Goal: Task Accomplishment & Management: Complete application form

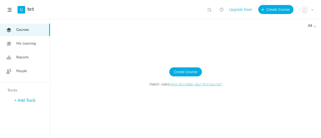
click at [307, 10] on img at bounding box center [304, 9] width 7 height 7
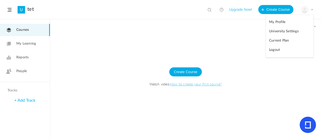
click at [28, 33] on link "Courses" at bounding box center [25, 30] width 50 height 12
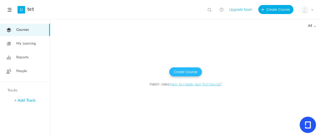
click at [179, 71] on button "Create Course" at bounding box center [185, 71] width 33 height 9
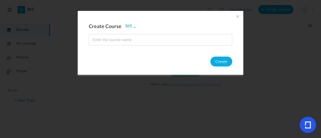
click at [239, 15] on span at bounding box center [238, 17] width 6 height 6
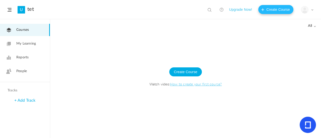
click at [270, 10] on button "Create Course" at bounding box center [275, 9] width 35 height 9
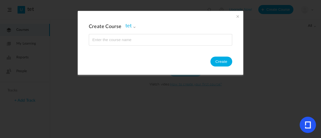
click at [133, 27] on span at bounding box center [134, 27] width 3 height 3
click at [138, 40] on ul "tet" at bounding box center [152, 43] width 52 height 18
click at [132, 24] on span "tet" at bounding box center [130, 26] width 10 height 6
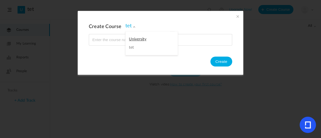
click at [129, 47] on link "tet" at bounding box center [151, 47] width 45 height 5
click at [131, 27] on span "tet" at bounding box center [130, 26] width 10 height 6
click at [131, 36] on ul "tet" at bounding box center [152, 43] width 52 height 18
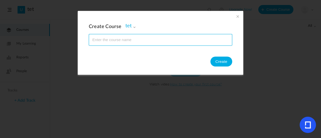
click at [131, 37] on input "name" at bounding box center [160, 39] width 143 height 11
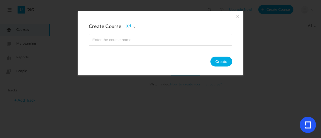
click at [238, 15] on span at bounding box center [238, 17] width 6 height 6
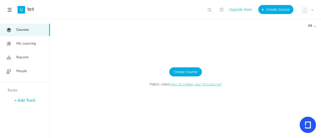
click at [37, 46] on link "My Learning" at bounding box center [25, 44] width 50 height 12
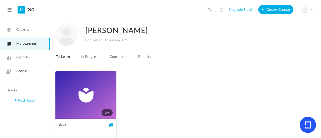
click at [92, 59] on link "In Progress" at bounding box center [90, 59] width 20 height 10
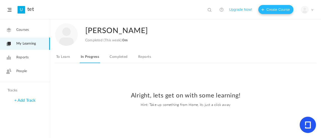
click at [279, 12] on button "Create Course" at bounding box center [275, 9] width 35 height 9
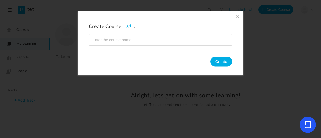
click at [238, 16] on span at bounding box center [238, 17] width 6 height 6
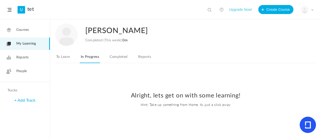
click at [21, 66] on link "People" at bounding box center [25, 71] width 50 height 12
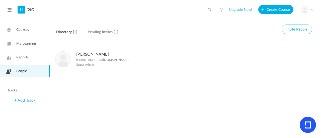
click at [24, 58] on span "Reports" at bounding box center [22, 57] width 12 height 5
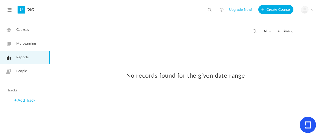
click at [28, 45] on span "My Learning" at bounding box center [26, 43] width 20 height 5
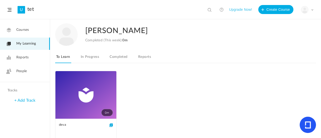
click at [28, 33] on link "Courses" at bounding box center [25, 30] width 50 height 12
